Goal: Communication & Community: Answer question/provide support

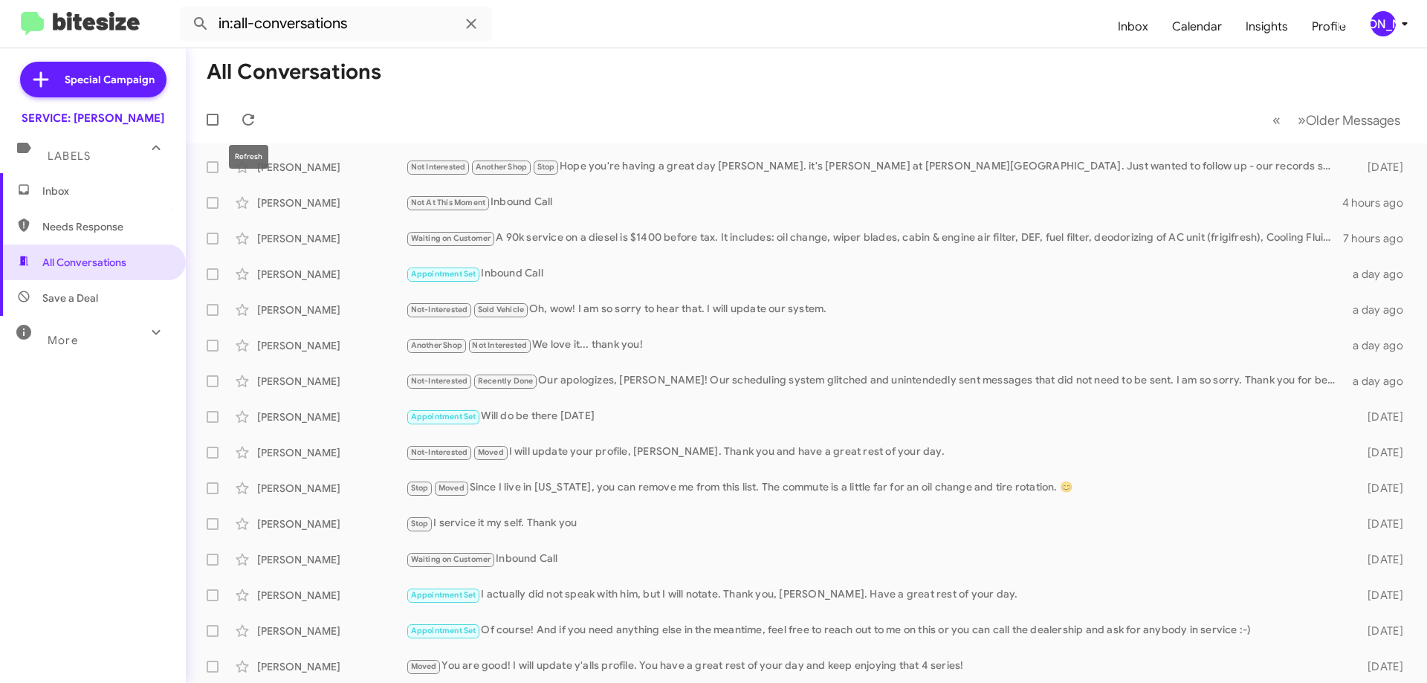
drag, startPoint x: 247, startPoint y: 123, endPoint x: 392, endPoint y: 7, distance: 186.1
click at [250, 120] on icon at bounding box center [248, 120] width 18 height 18
click at [792, 205] on div "Not At This Moment Call Them Needs Response Inbound Call" at bounding box center [881, 202] width 950 height 19
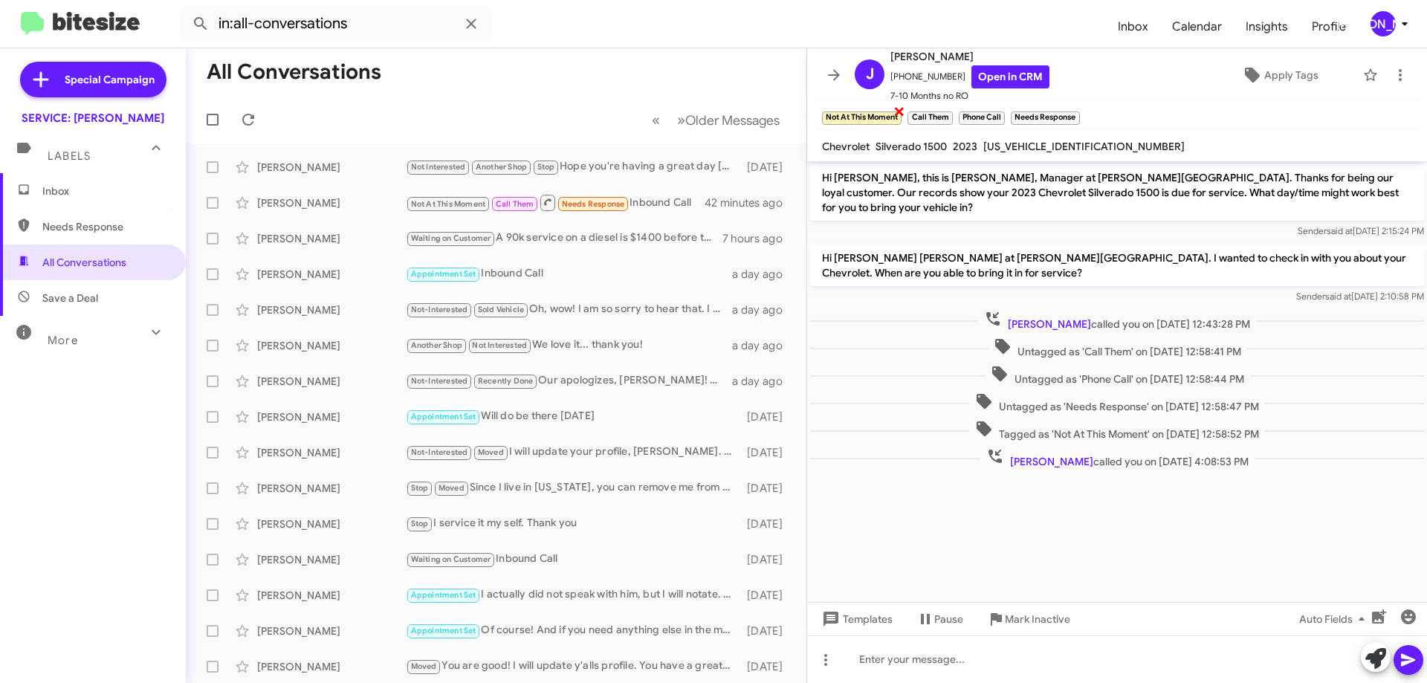
click at [905, 109] on span "×" at bounding box center [899, 111] width 12 height 18
click at [869, 112] on span "×" at bounding box center [864, 111] width 12 height 18
click at [867, 114] on span "×" at bounding box center [866, 111] width 12 height 18
click at [893, 111] on span "×" at bounding box center [888, 111] width 12 height 18
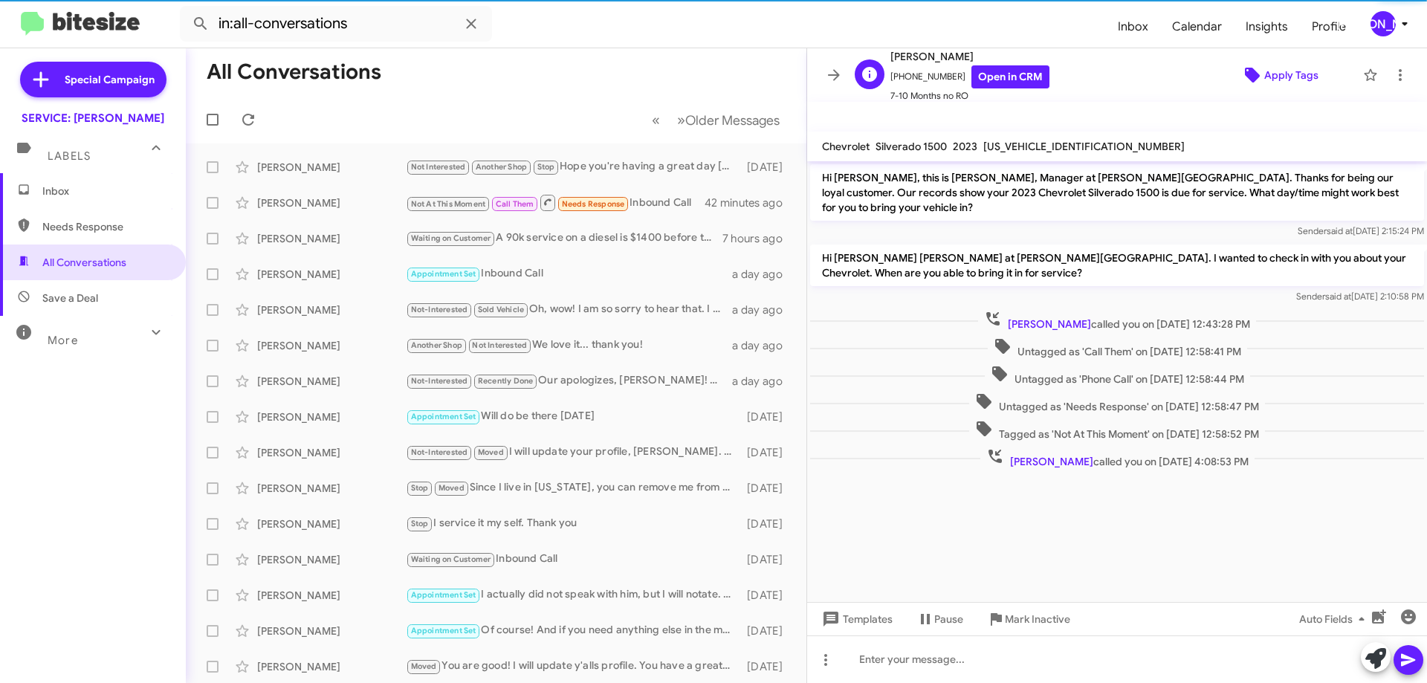
click at [1267, 72] on span "Apply Tags" at bounding box center [1291, 75] width 54 height 27
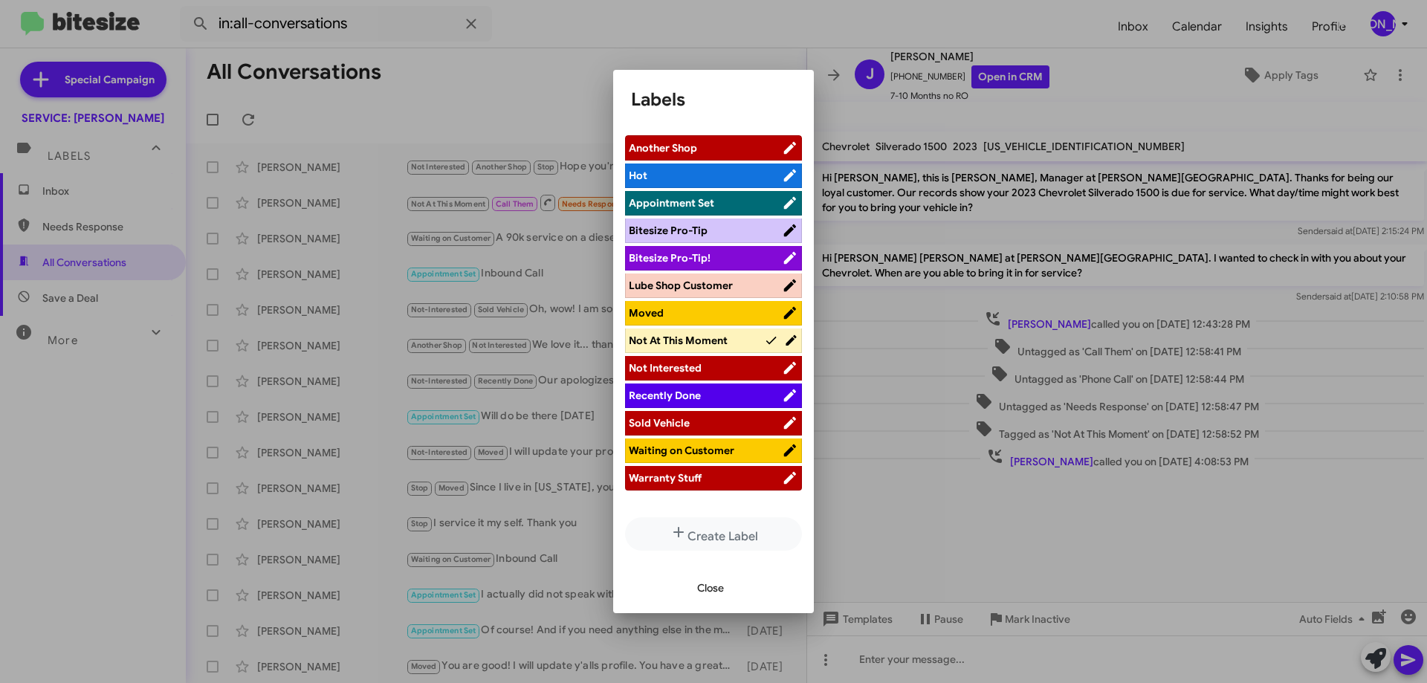
click at [742, 450] on span "Waiting on Customer" at bounding box center [705, 450] width 153 height 15
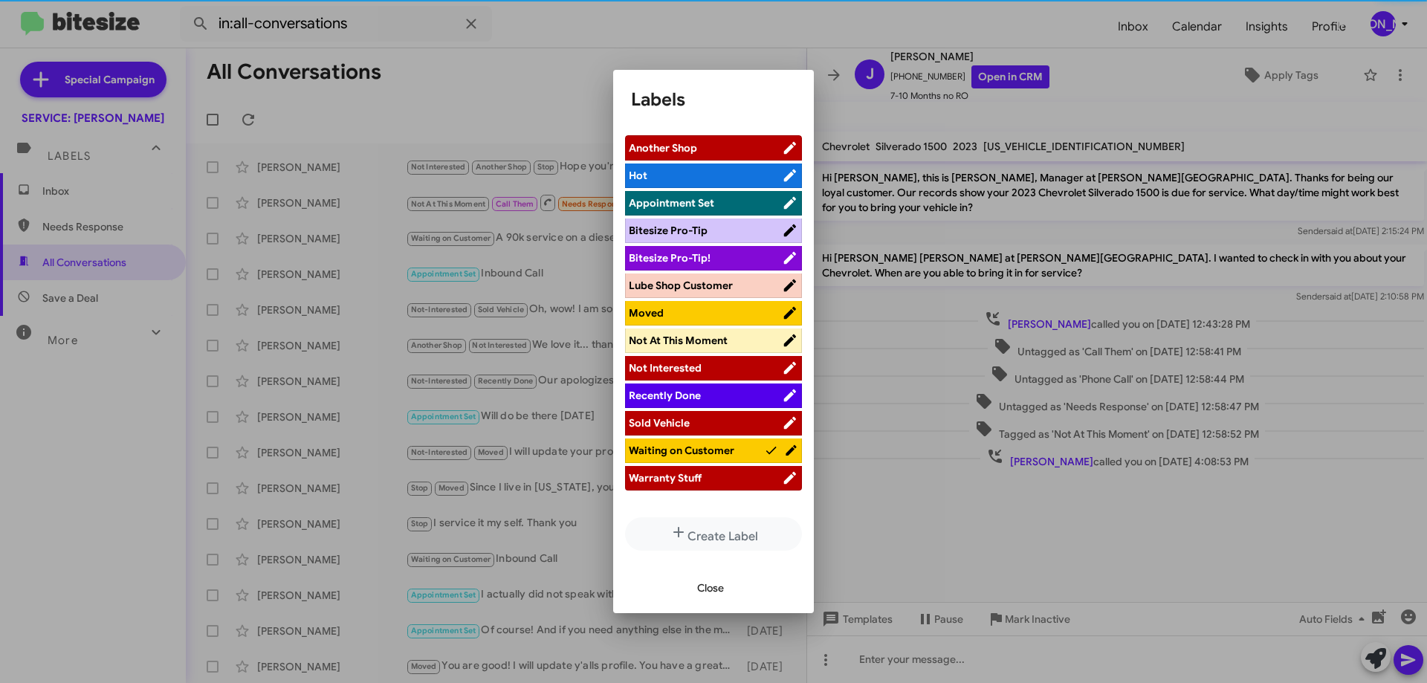
click at [711, 588] on span "Close" at bounding box center [710, 588] width 27 height 27
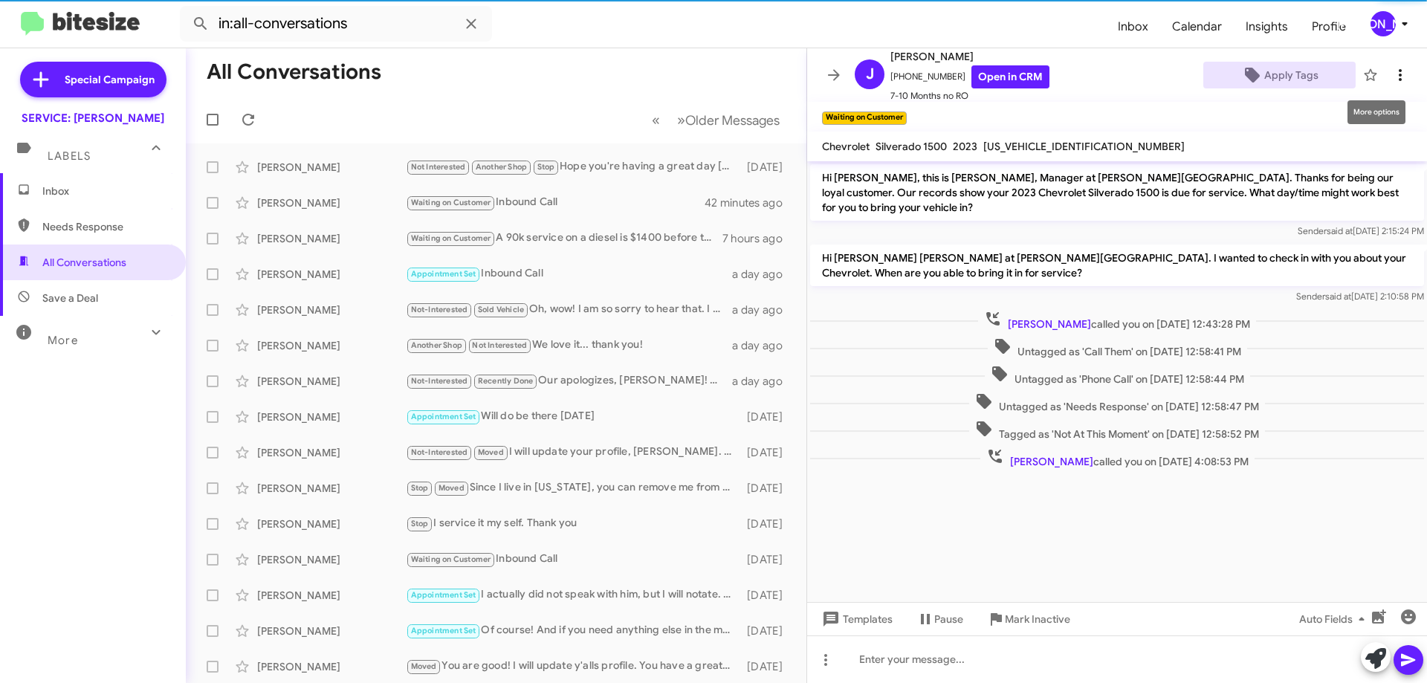
click at [1391, 76] on icon at bounding box center [1400, 75] width 18 height 18
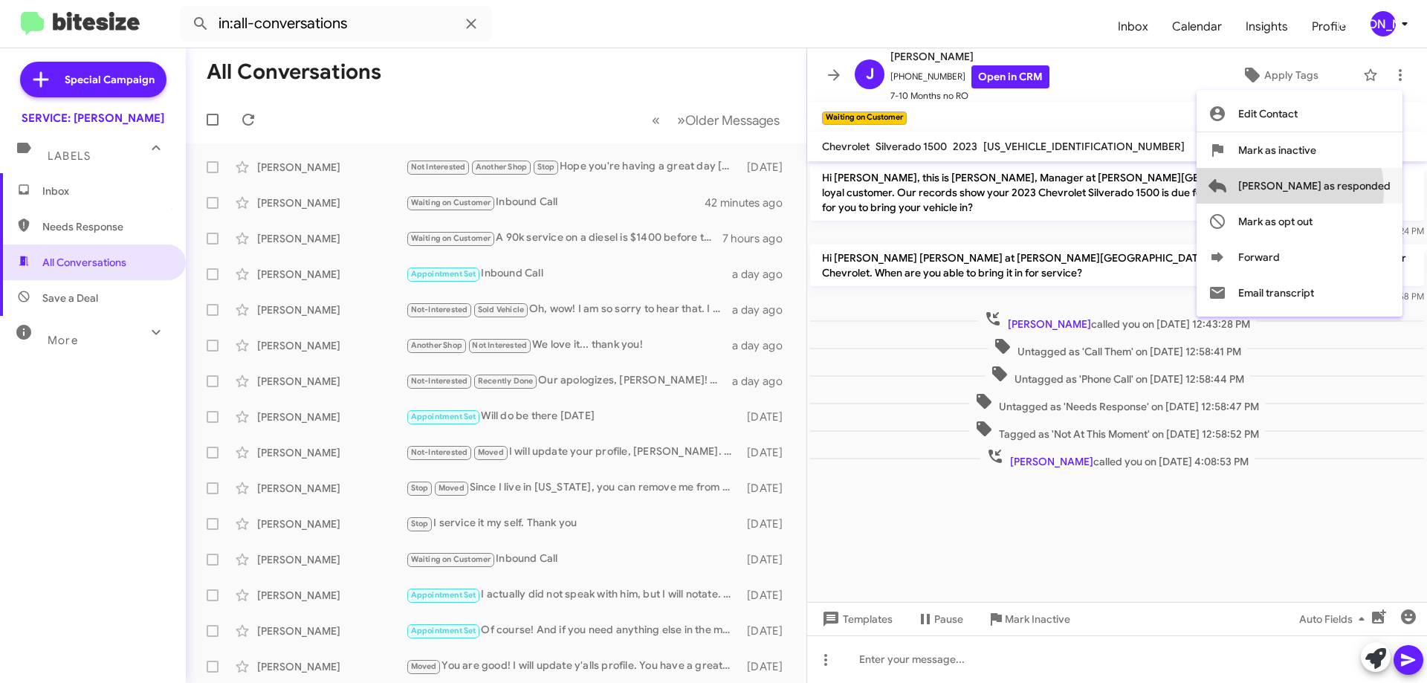
click at [1349, 190] on span "[PERSON_NAME] as responded" at bounding box center [1314, 186] width 152 height 36
